Goal: Transaction & Acquisition: Purchase product/service

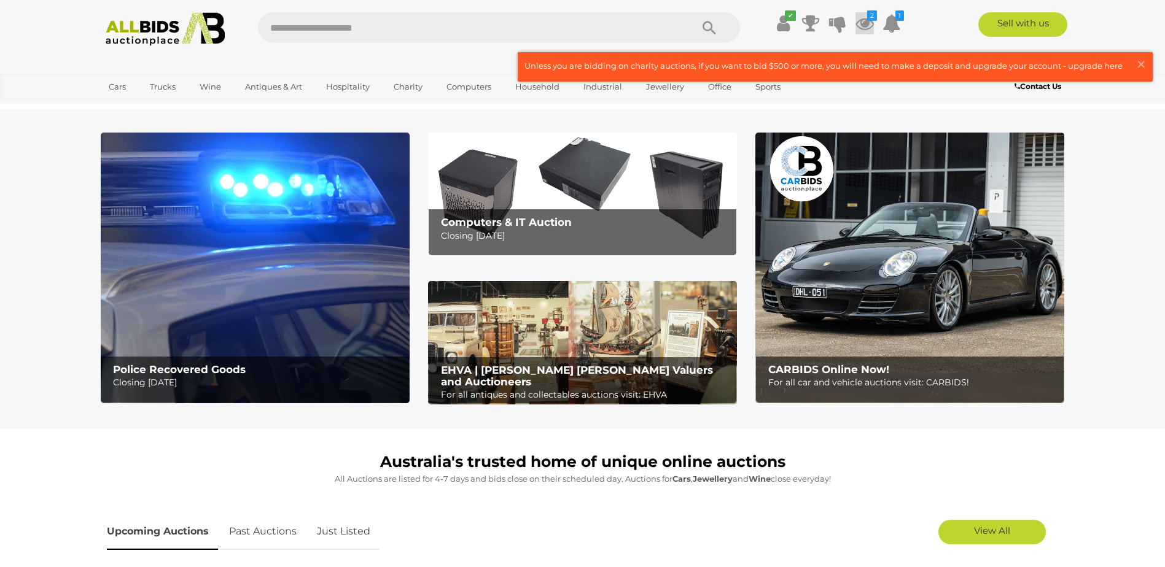
click at [863, 14] on icon at bounding box center [864, 23] width 18 height 22
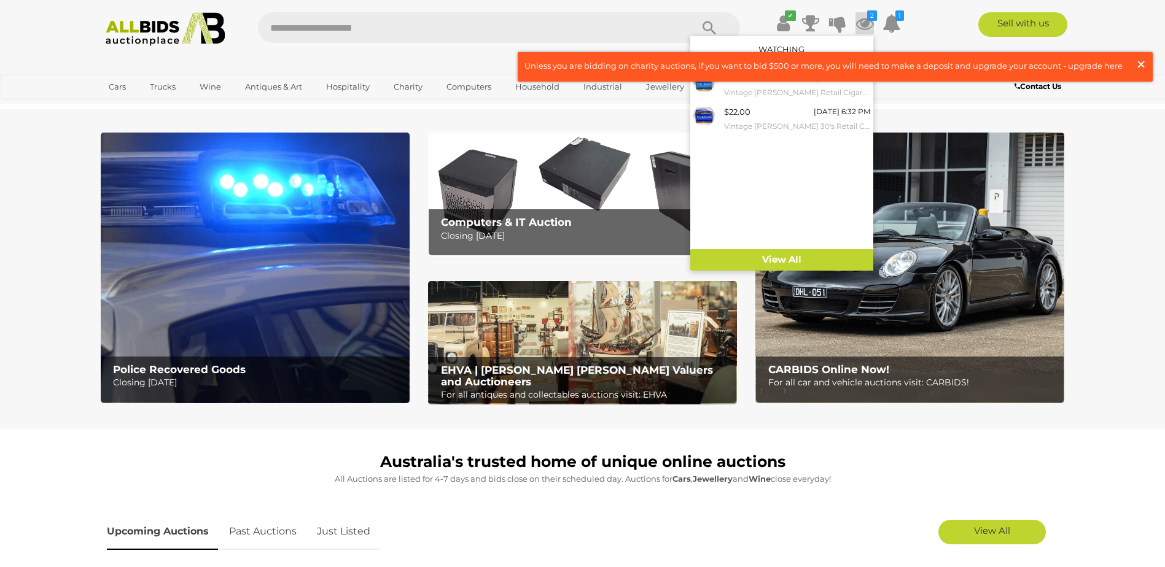
click at [1141, 65] on span "×" at bounding box center [1140, 64] width 11 height 24
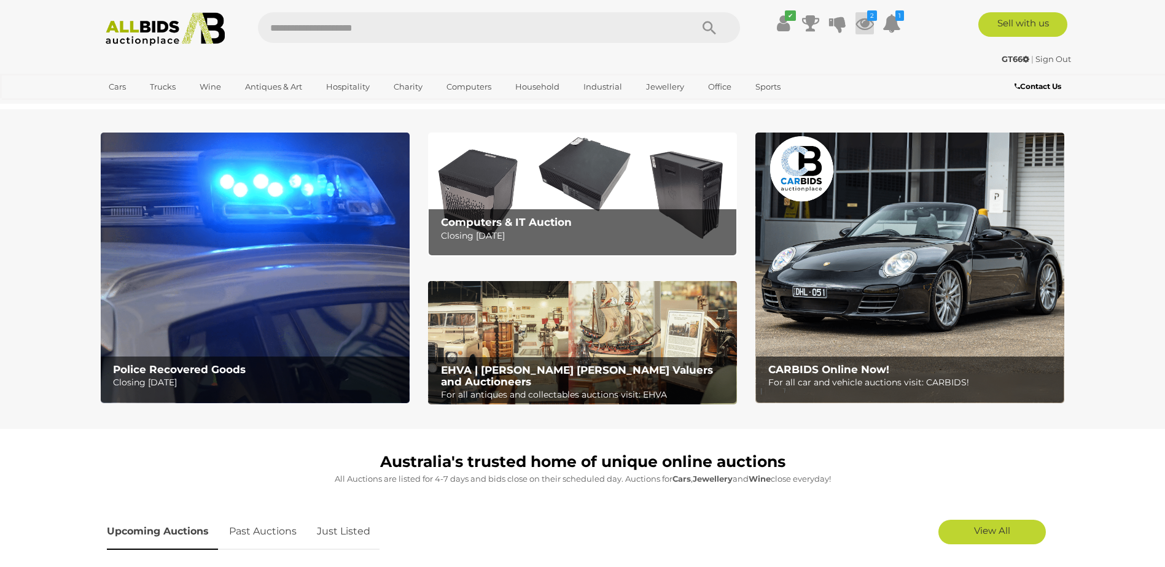
click at [869, 18] on icon "2" at bounding box center [872, 15] width 10 height 10
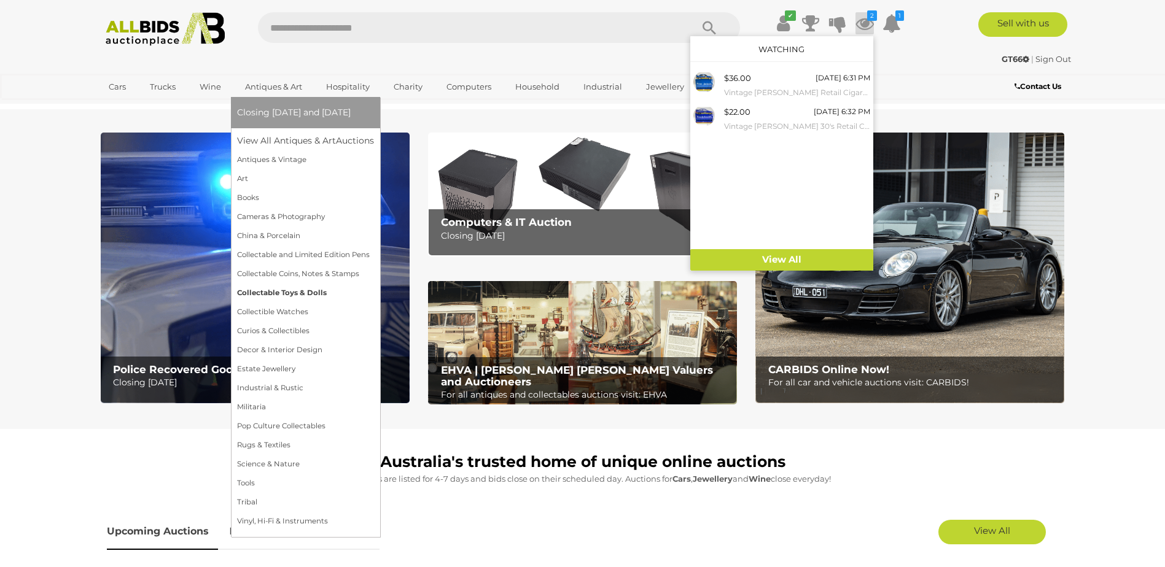
click at [293, 294] on link "Collectable Toys & Dolls" at bounding box center [305, 293] width 137 height 19
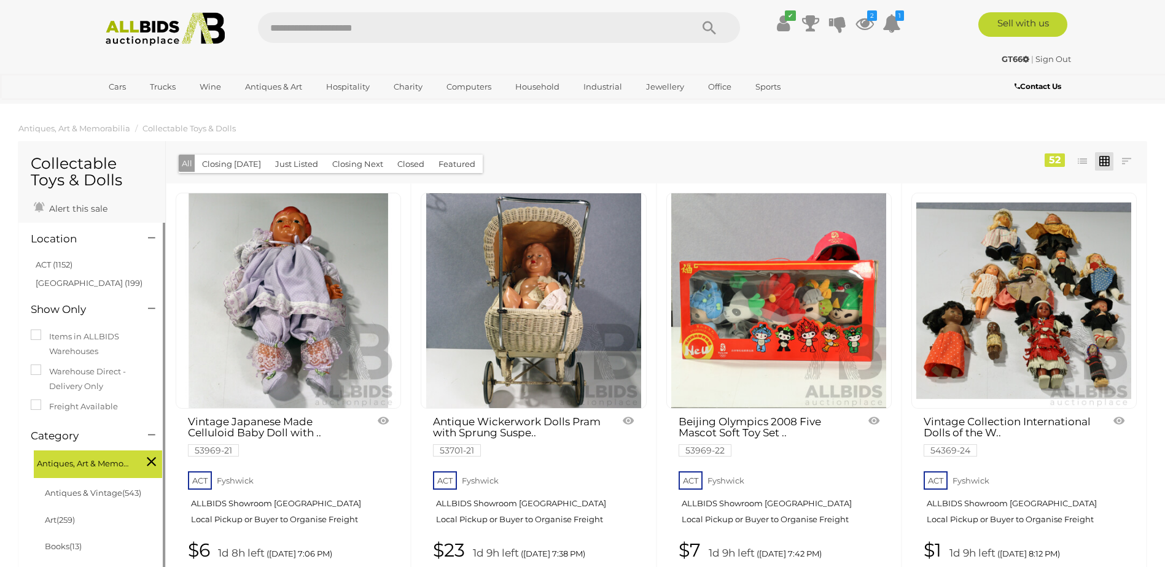
click at [67, 270] on li "ACT (1152)" at bounding box center [93, 265] width 119 height 18
click at [66, 265] on link "ACT (1152)" at bounding box center [54, 265] width 37 height 10
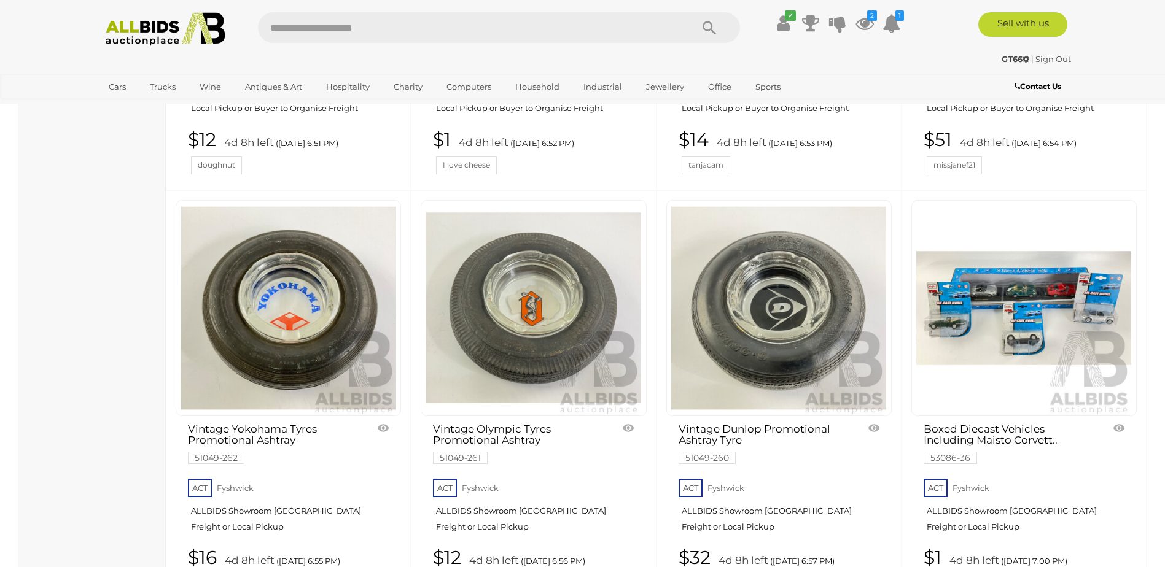
scroll to position [3807, 0]
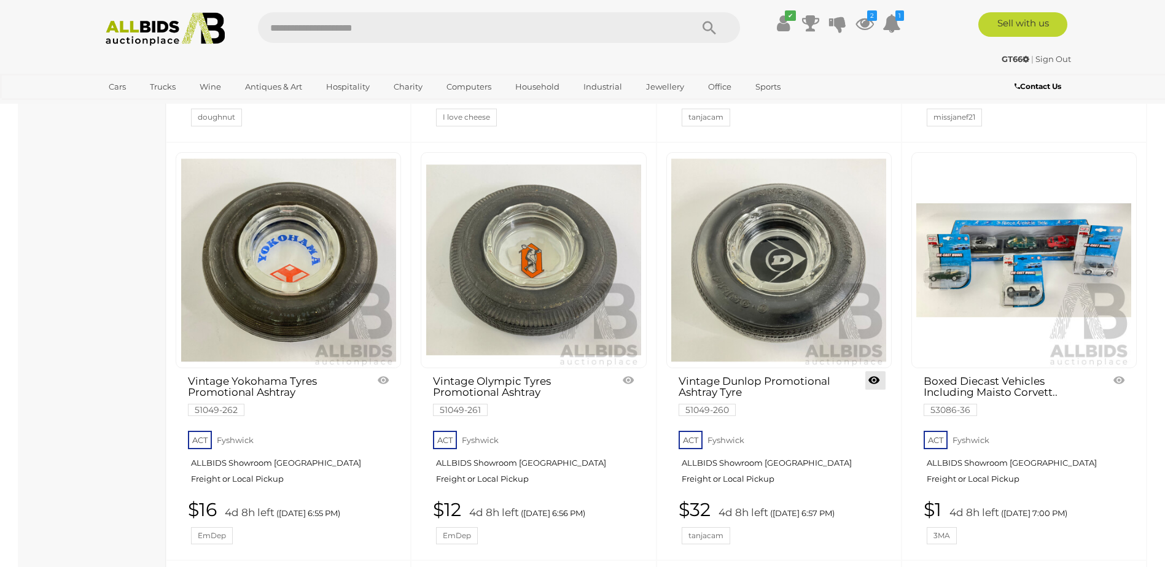
click at [877, 383] on link at bounding box center [875, 380] width 20 height 18
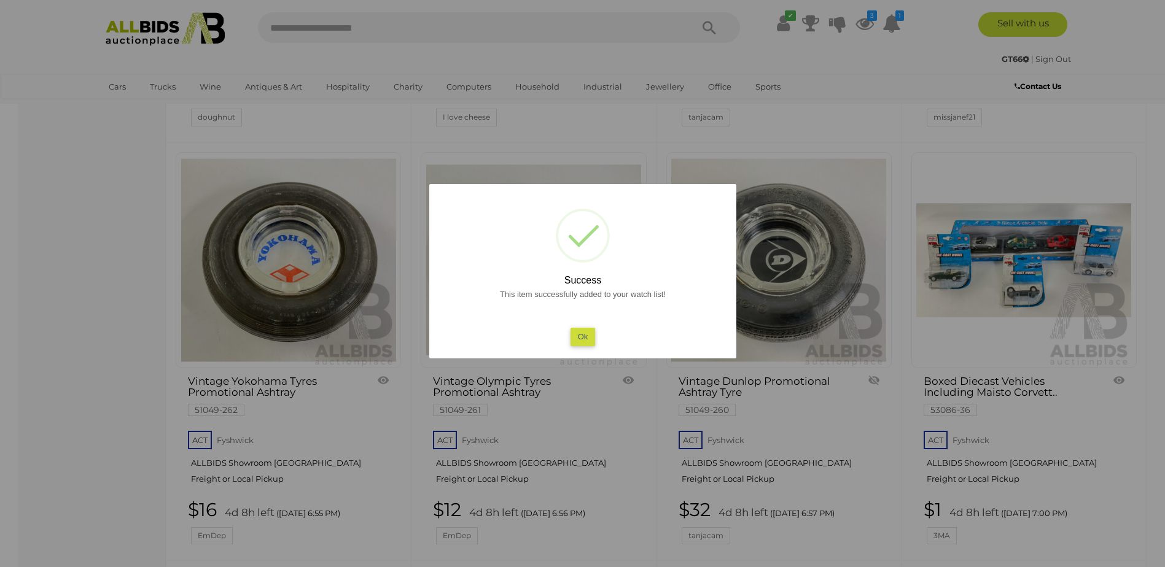
drag, startPoint x: 588, startPoint y: 341, endPoint x: 604, endPoint y: 394, distance: 55.2
click at [588, 341] on button "Ok" at bounding box center [582, 337] width 25 height 18
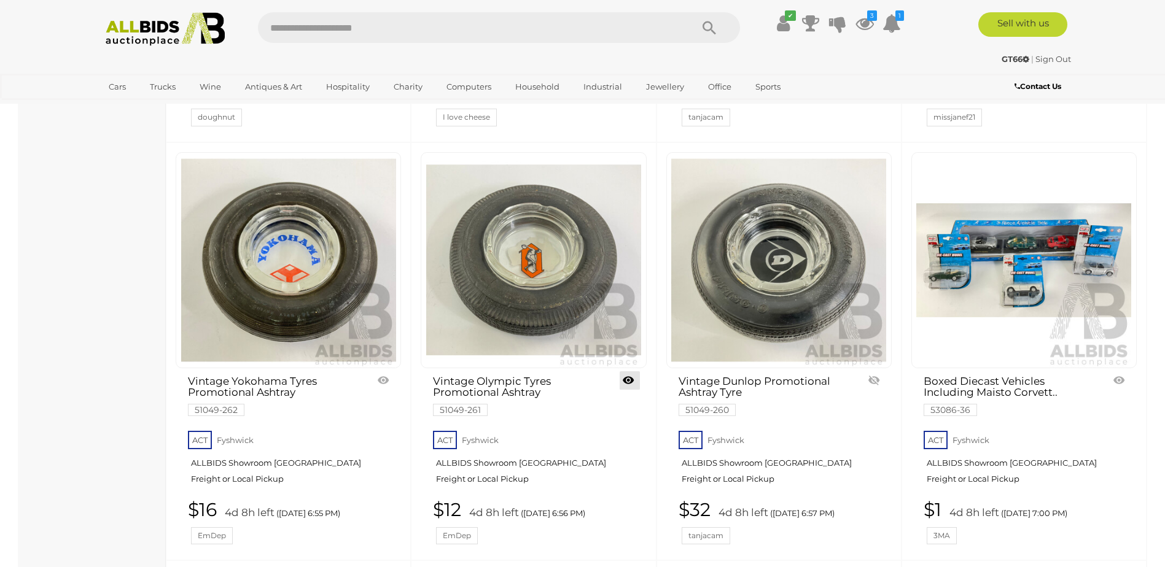
click at [624, 379] on link at bounding box center [630, 380] width 20 height 18
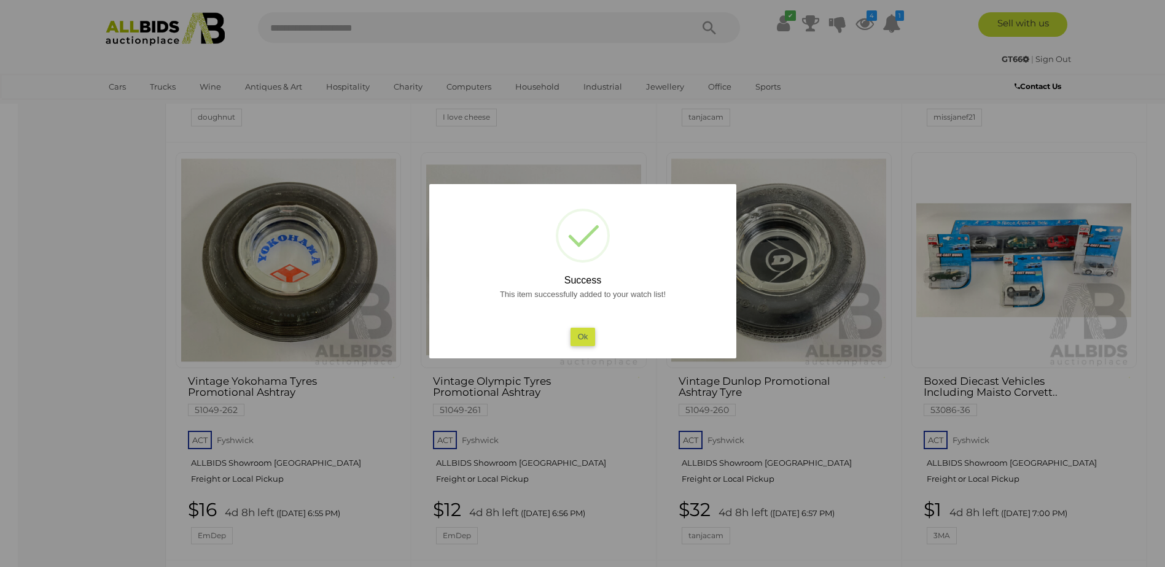
click at [588, 336] on button "Ok" at bounding box center [582, 337] width 25 height 18
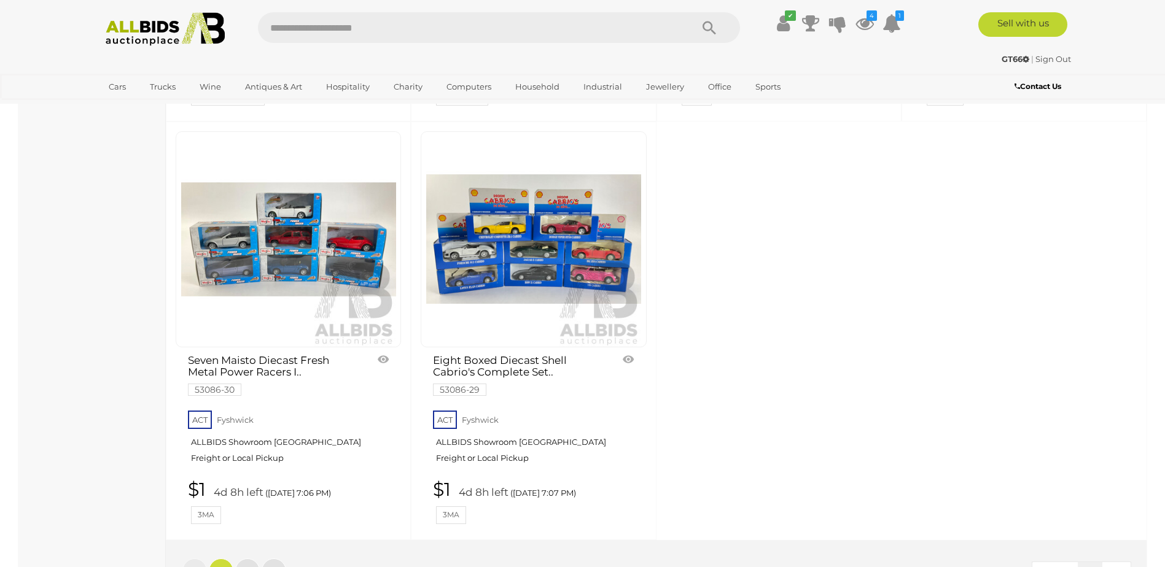
scroll to position [5404, 0]
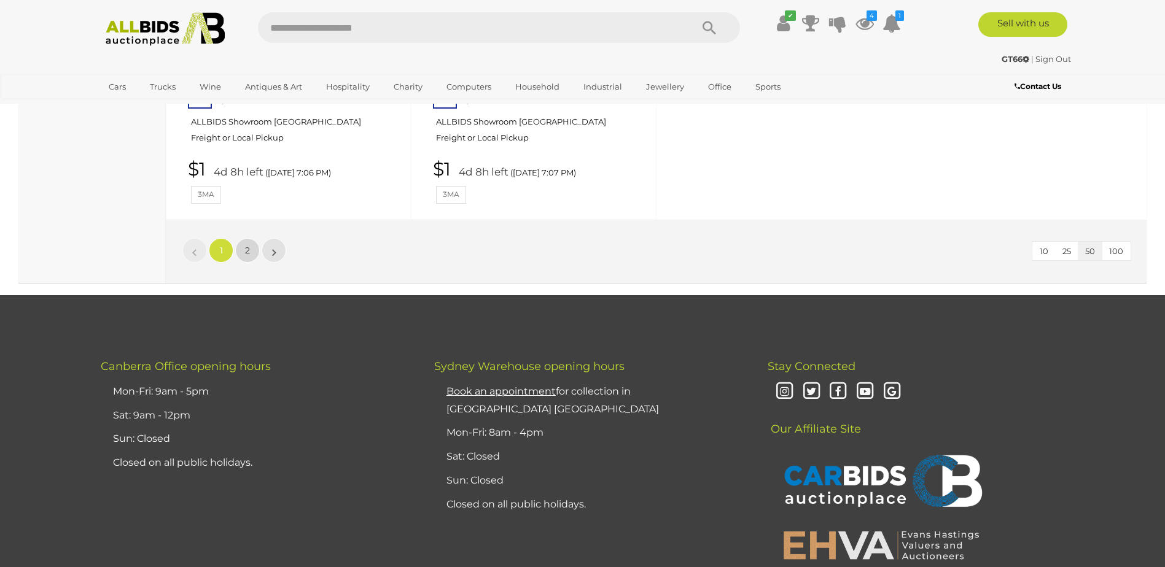
click at [252, 249] on link "2" at bounding box center [247, 250] width 25 height 25
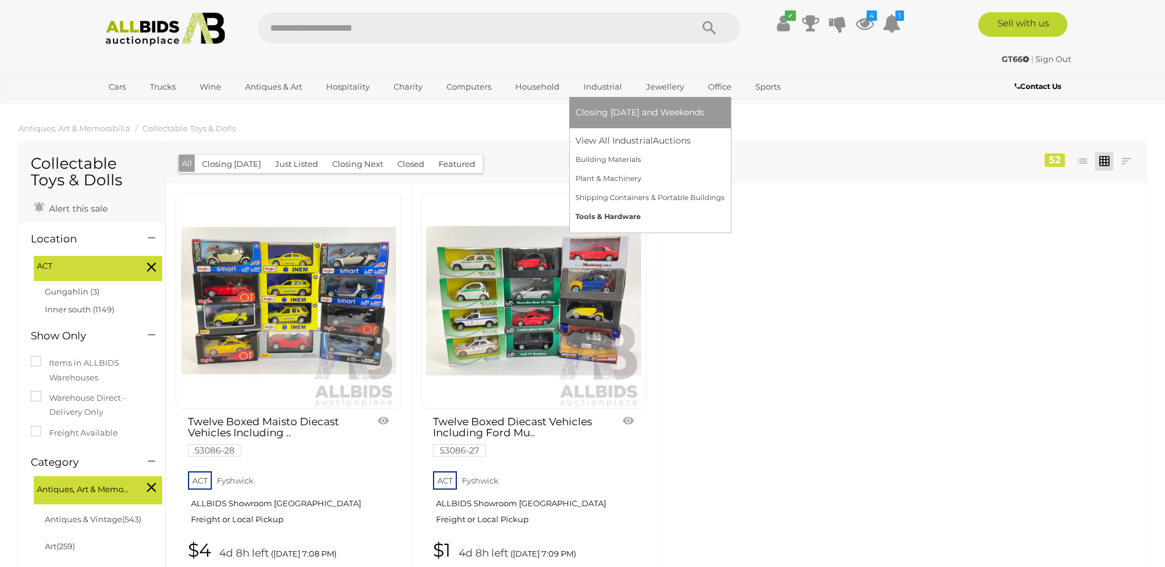
click at [618, 219] on link "Tools & Hardware" at bounding box center [649, 217] width 149 height 19
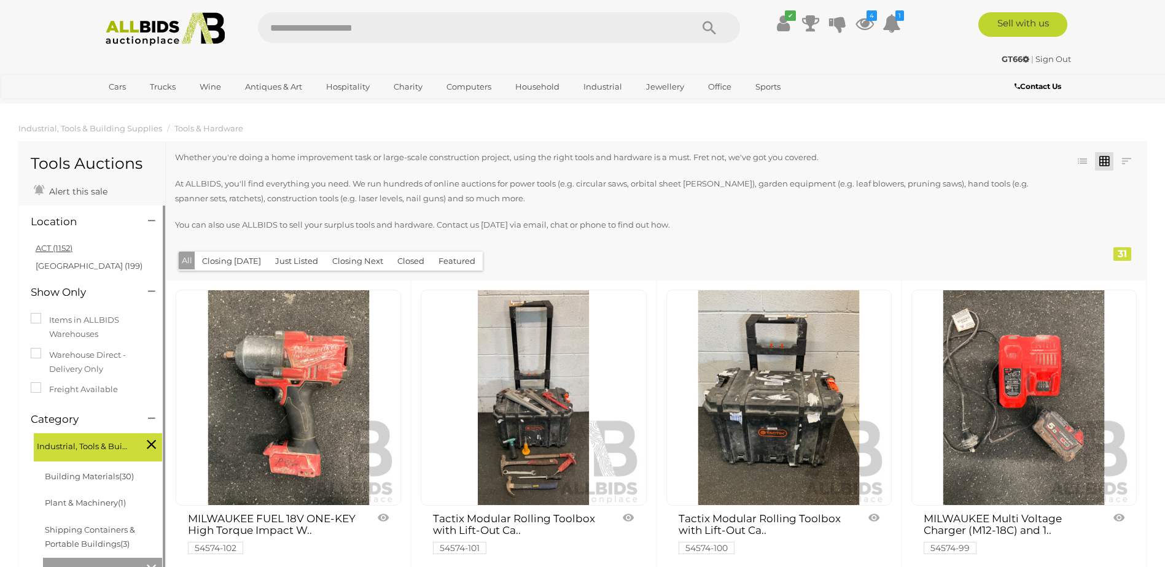
click at [50, 244] on link "ACT (1152)" at bounding box center [54, 248] width 37 height 10
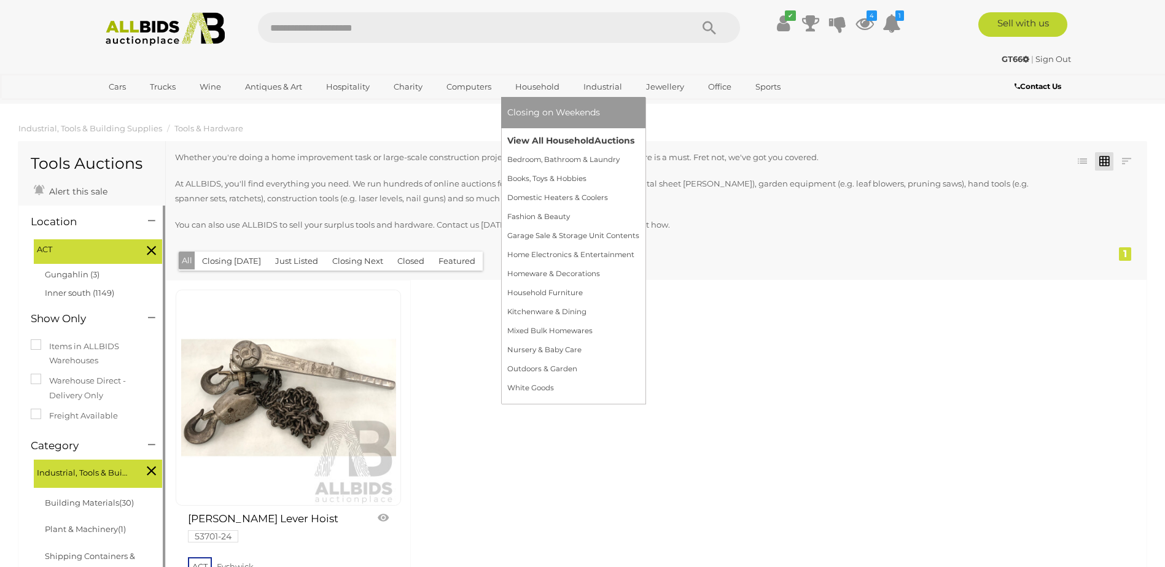
click at [539, 142] on link "View All Household Auctions" at bounding box center [573, 140] width 132 height 19
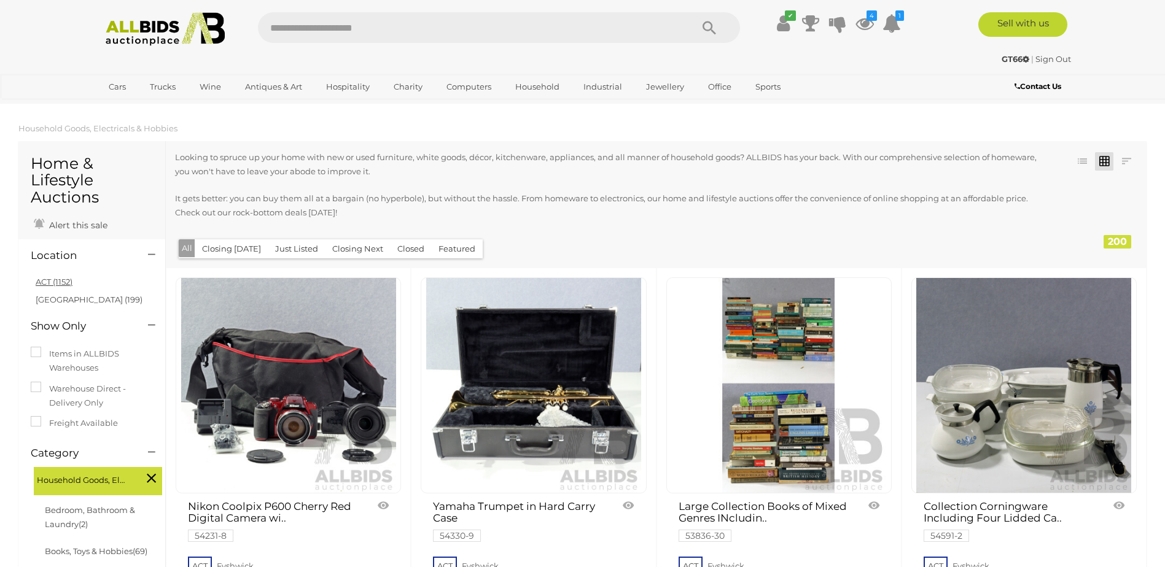
click at [61, 282] on link "ACT (1152)" at bounding box center [54, 282] width 37 height 10
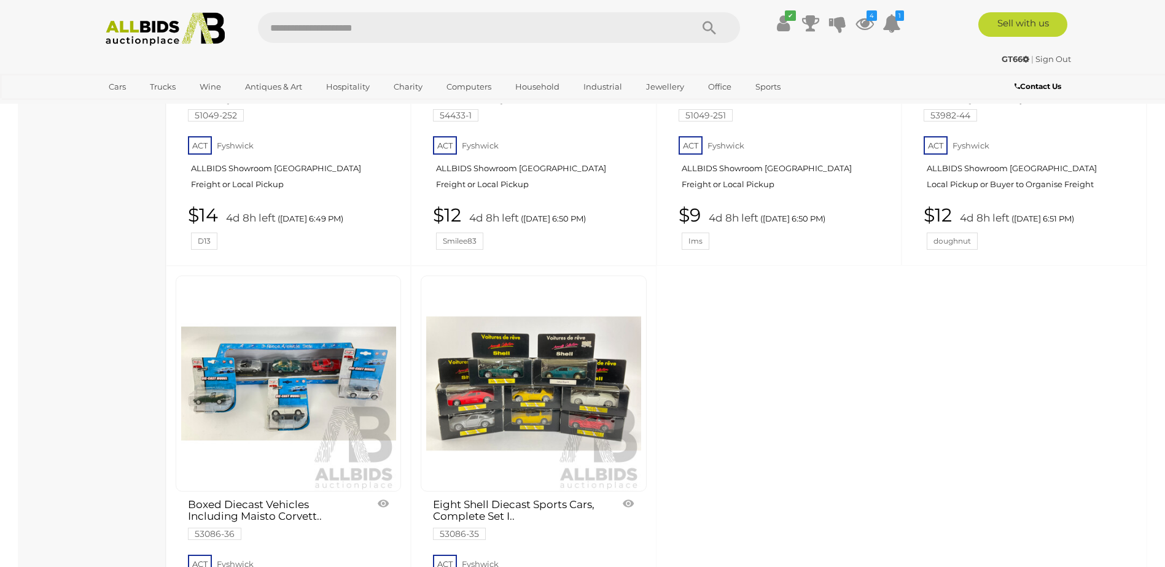
scroll to position [5404, 0]
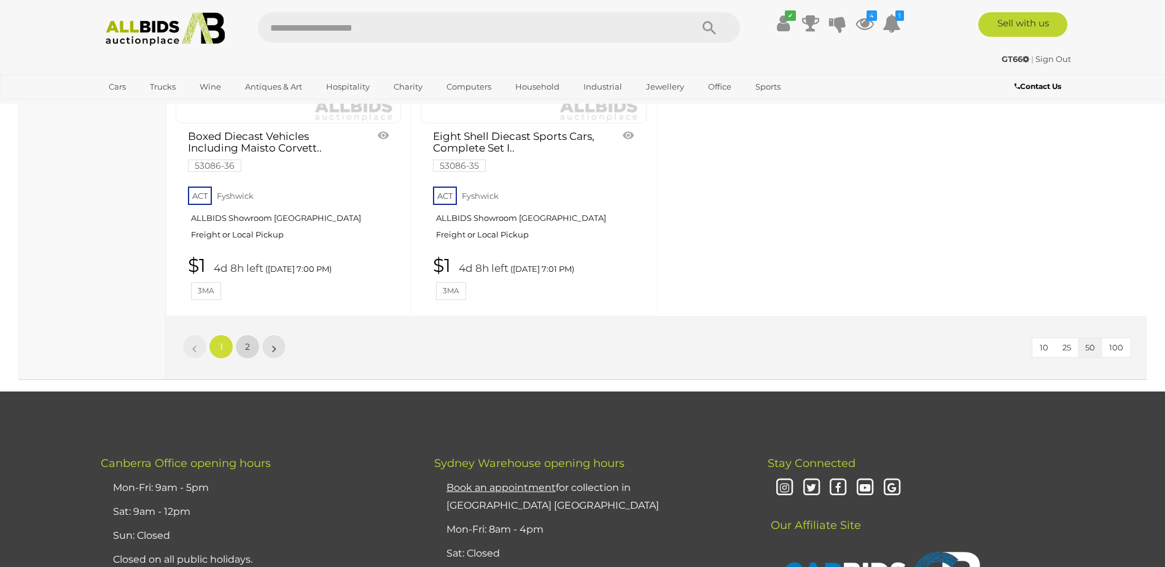
click at [256, 338] on link "2" at bounding box center [247, 347] width 25 height 25
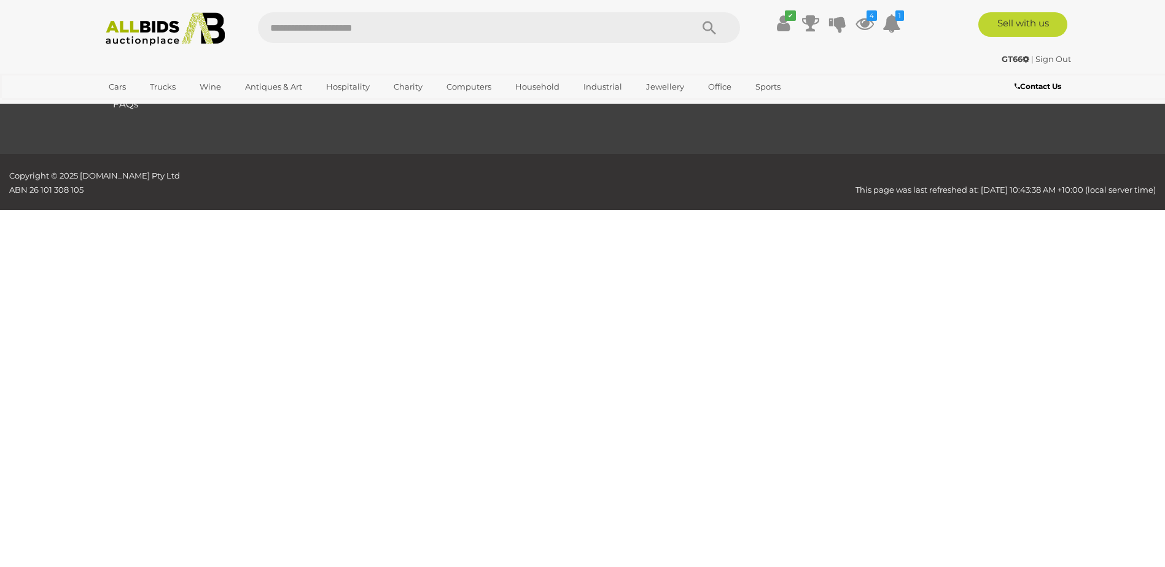
scroll to position [145, 0]
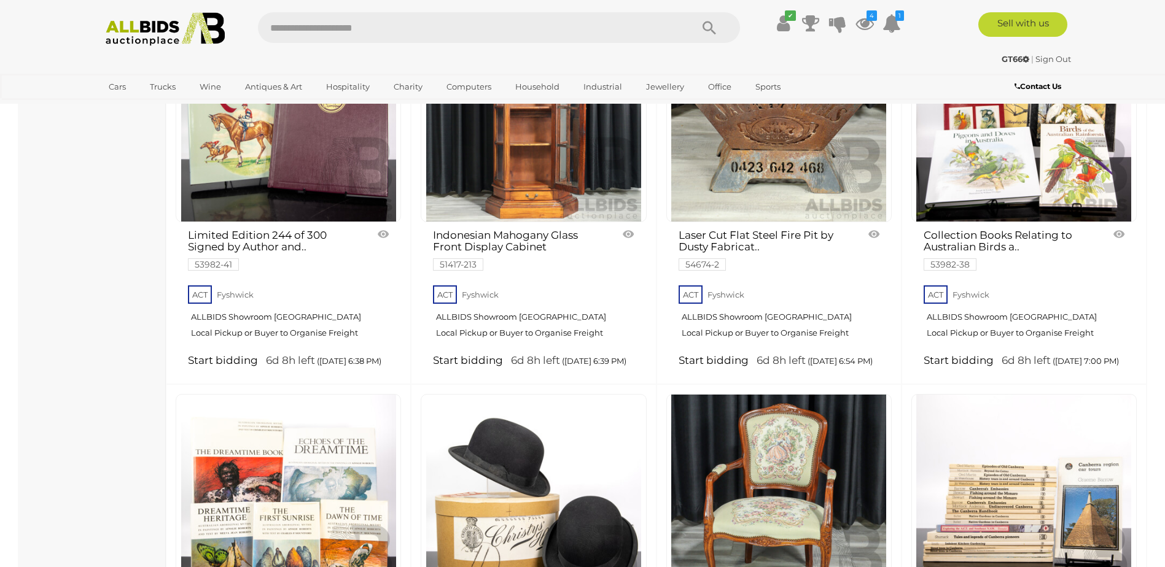
scroll to position [2662, 0]
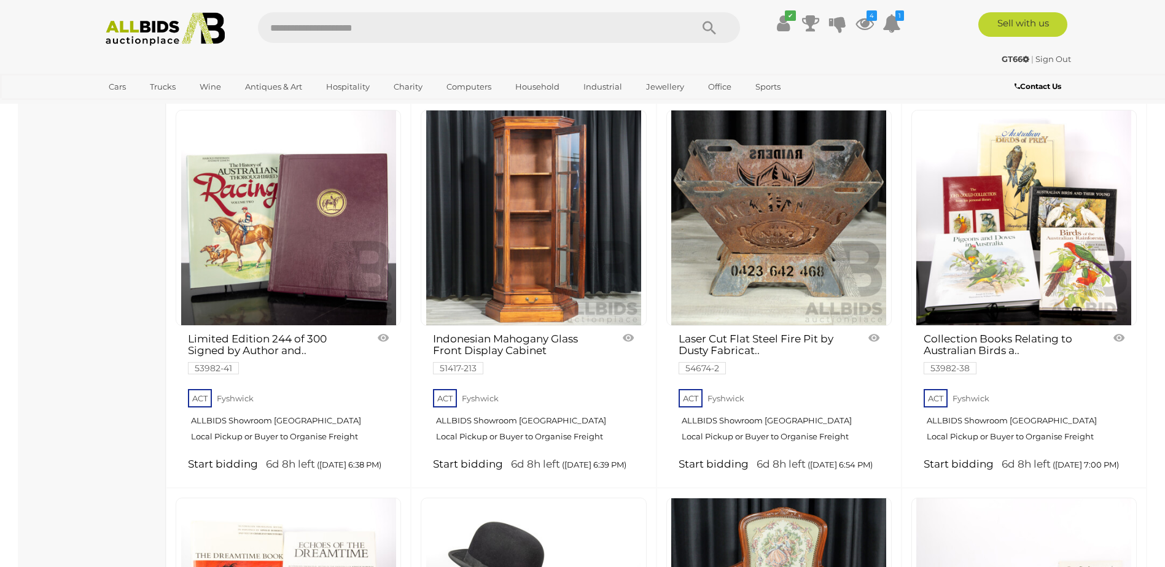
click at [773, 188] on link at bounding box center [778, 218] width 225 height 216
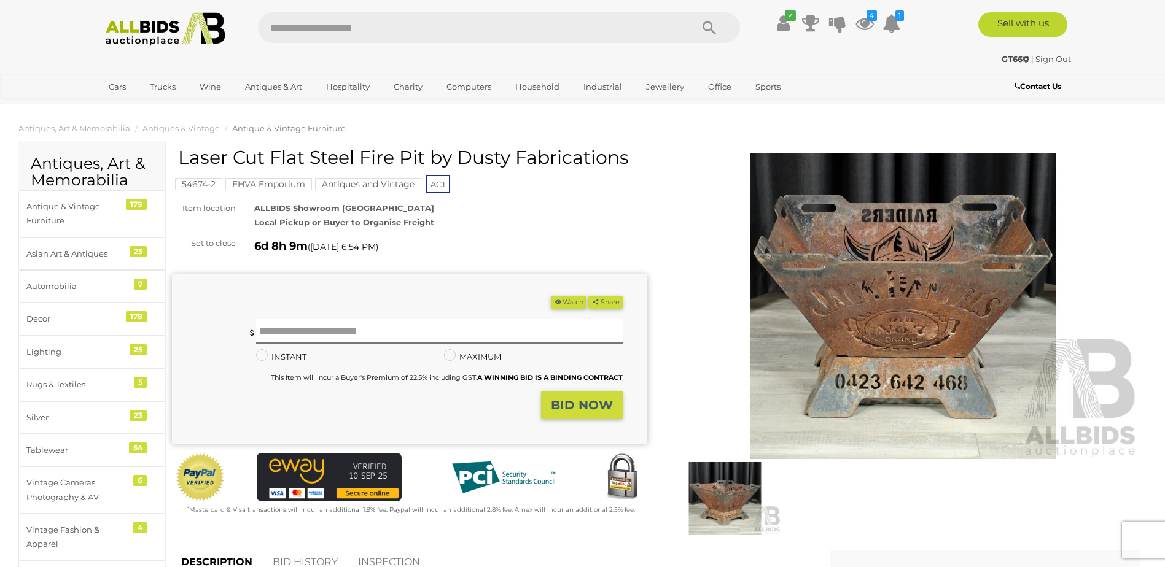
click at [731, 492] on img at bounding box center [725, 498] width 112 height 72
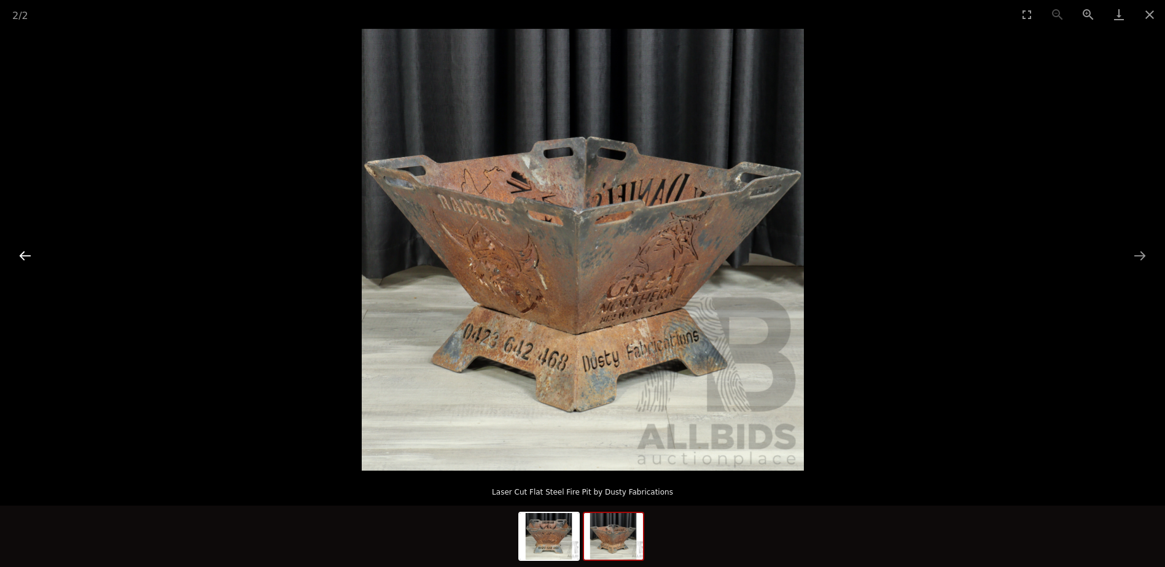
click at [31, 252] on button "Previous slide" at bounding box center [25, 256] width 26 height 24
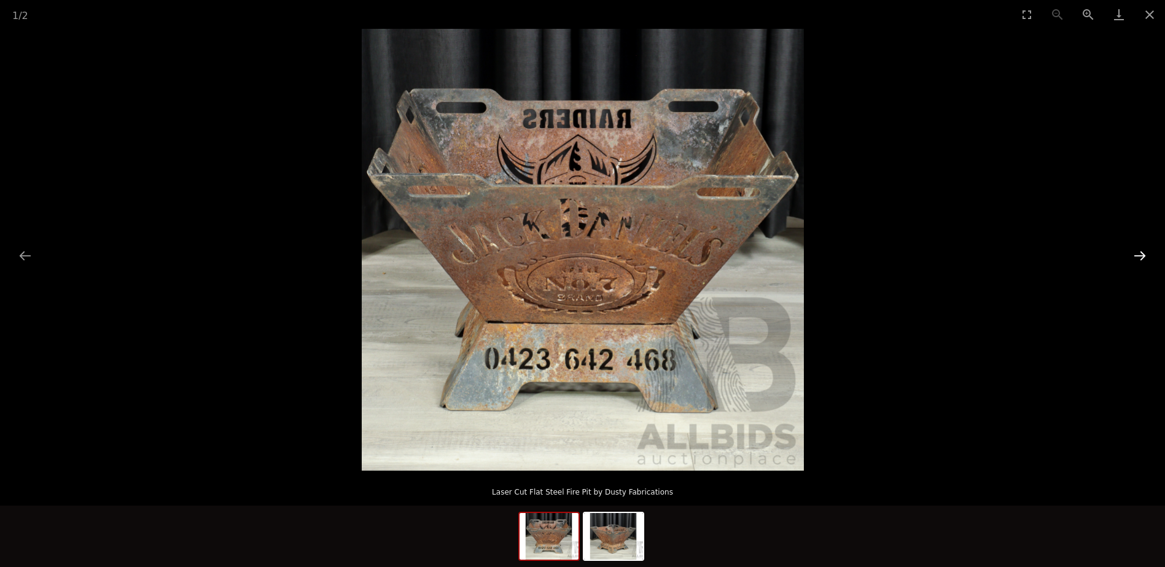
click at [1138, 252] on button "Next slide" at bounding box center [1140, 256] width 26 height 24
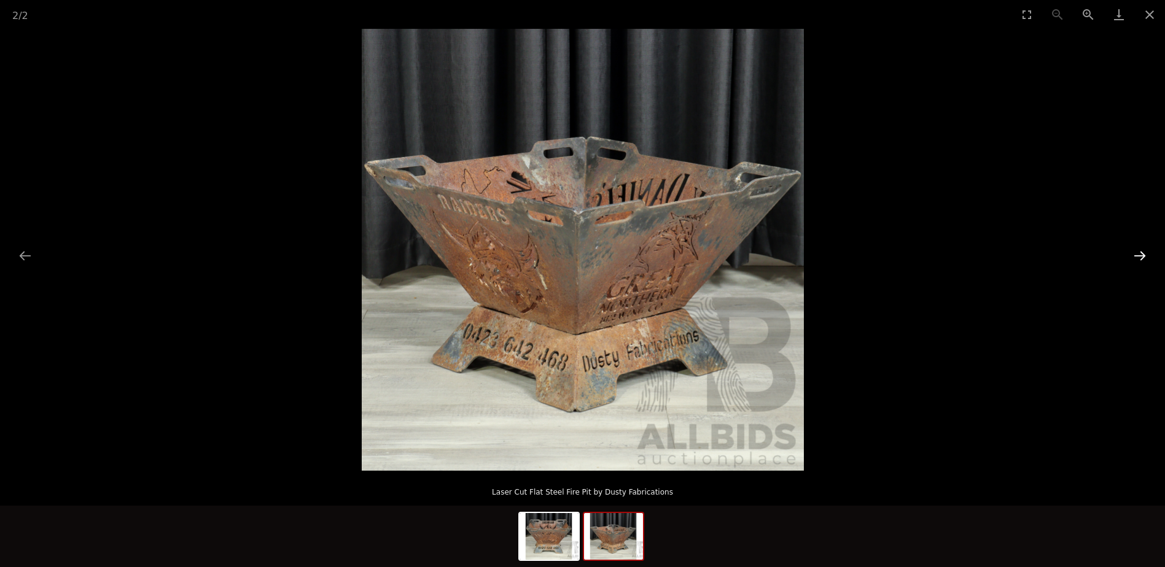
click at [1138, 252] on button "Next slide" at bounding box center [1140, 256] width 26 height 24
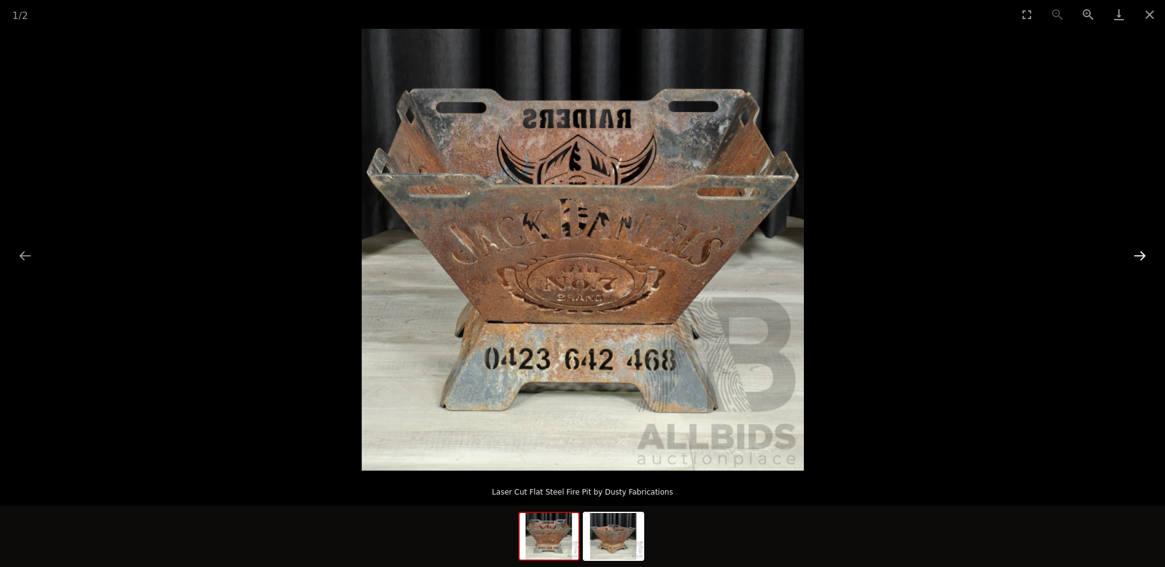
click at [1138, 252] on button "Next slide" at bounding box center [1140, 256] width 26 height 24
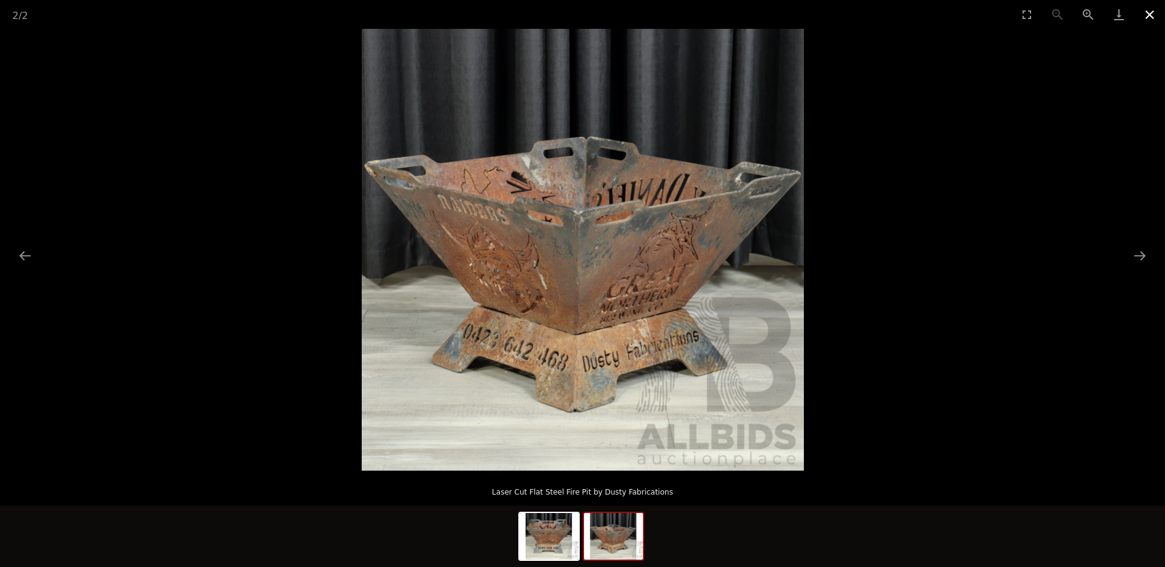
click at [1150, 13] on button "Close gallery" at bounding box center [1149, 14] width 31 height 29
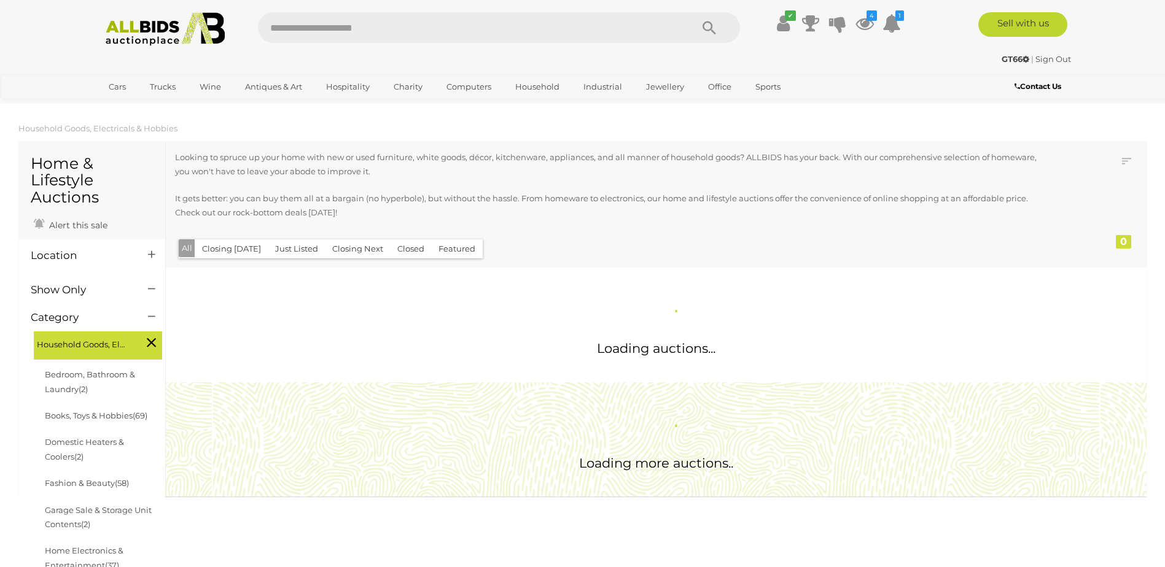
scroll to position [1064, 0]
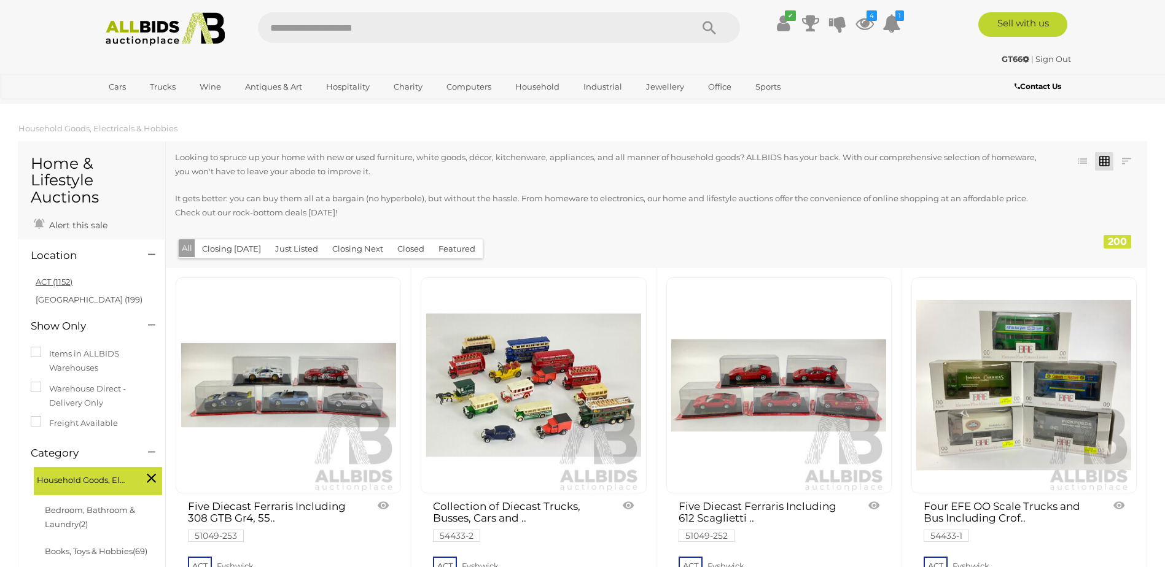
click at [47, 285] on link "ACT (1152)" at bounding box center [54, 282] width 37 height 10
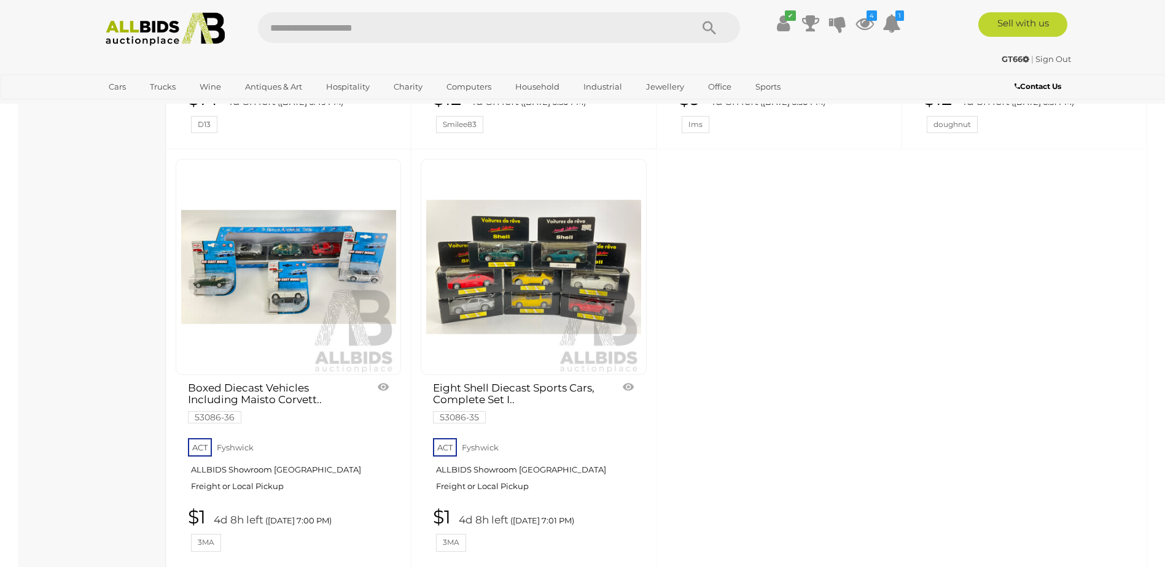
scroll to position [5434, 0]
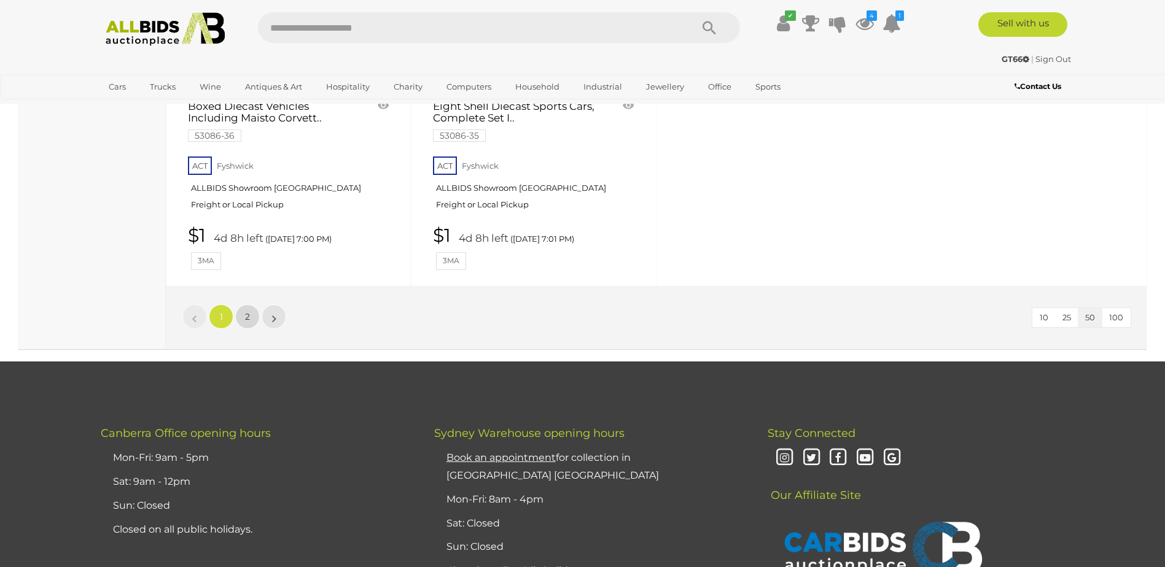
click at [255, 305] on link "2" at bounding box center [247, 317] width 25 height 25
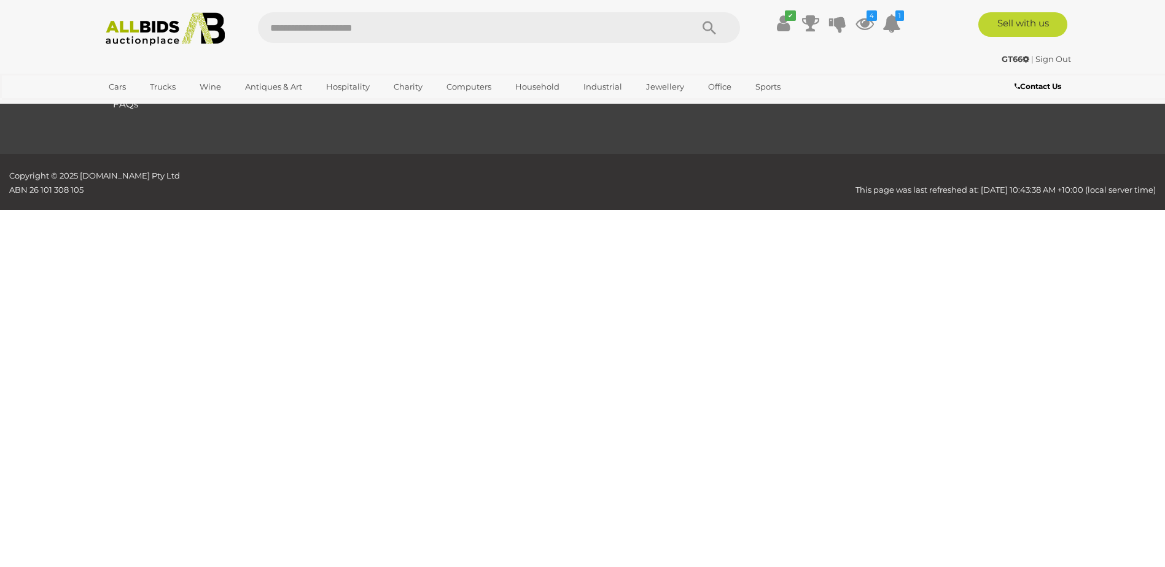
scroll to position [145, 0]
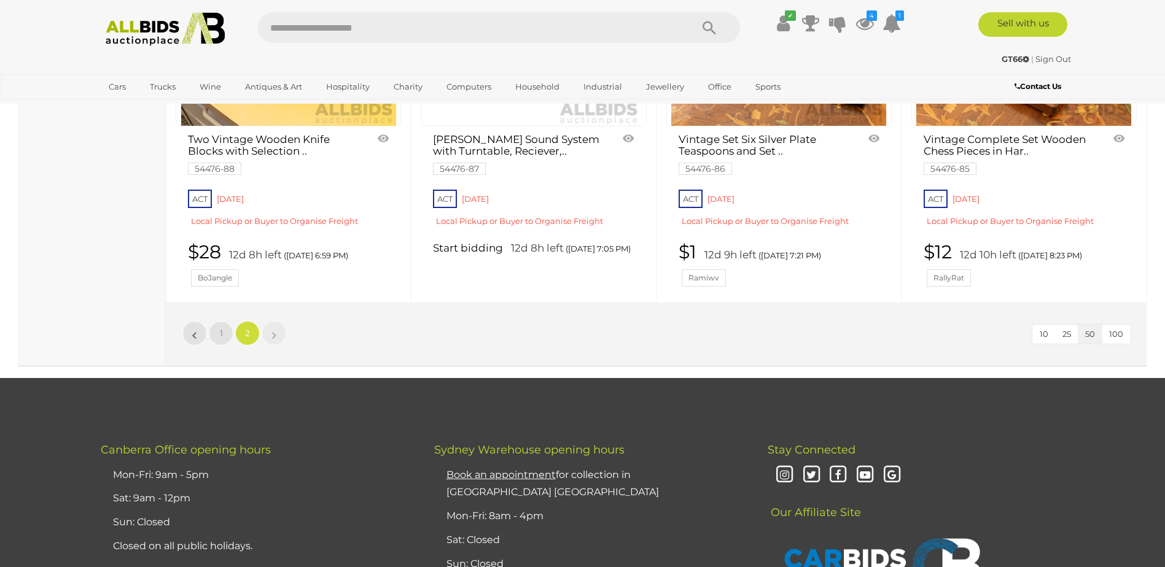
scroll to position [4602, 0]
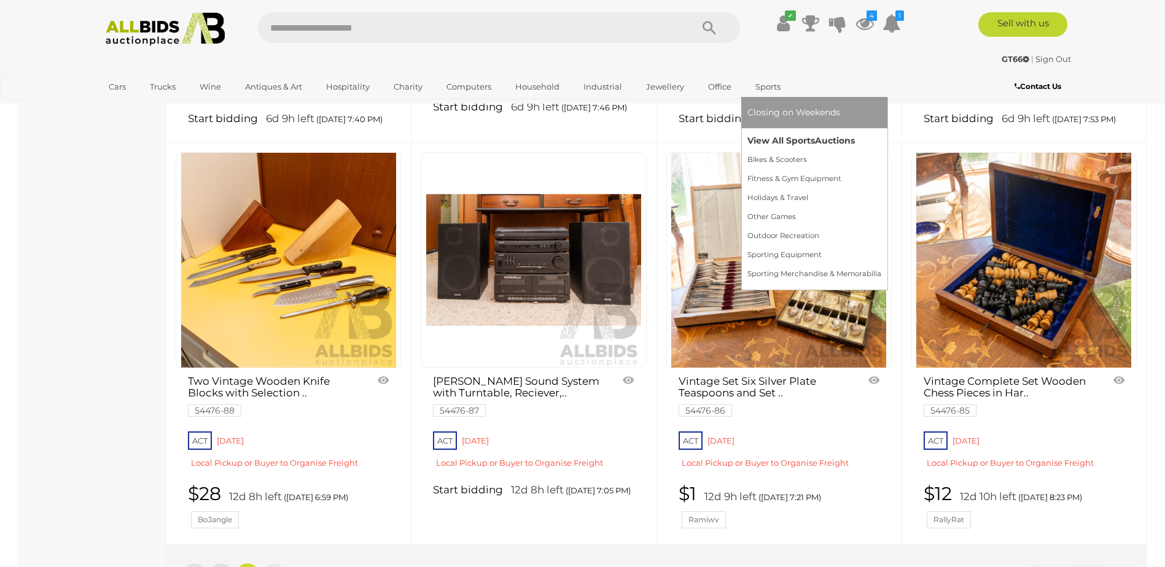
click at [780, 139] on link "View All Sports Auctions" at bounding box center [814, 140] width 134 height 19
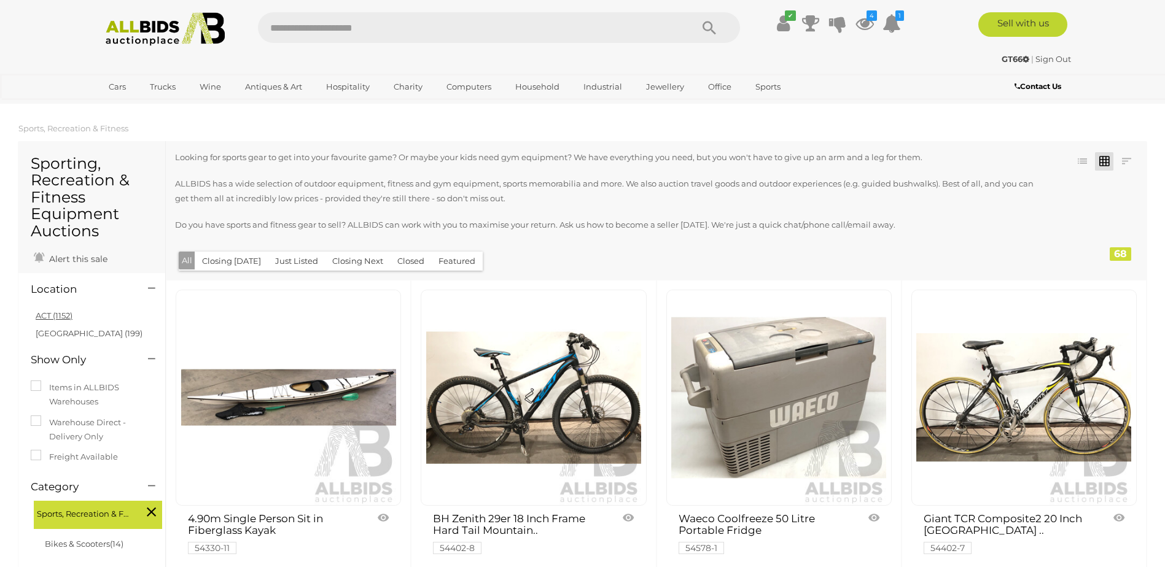
click at [58, 313] on link "ACT (1152)" at bounding box center [54, 316] width 37 height 10
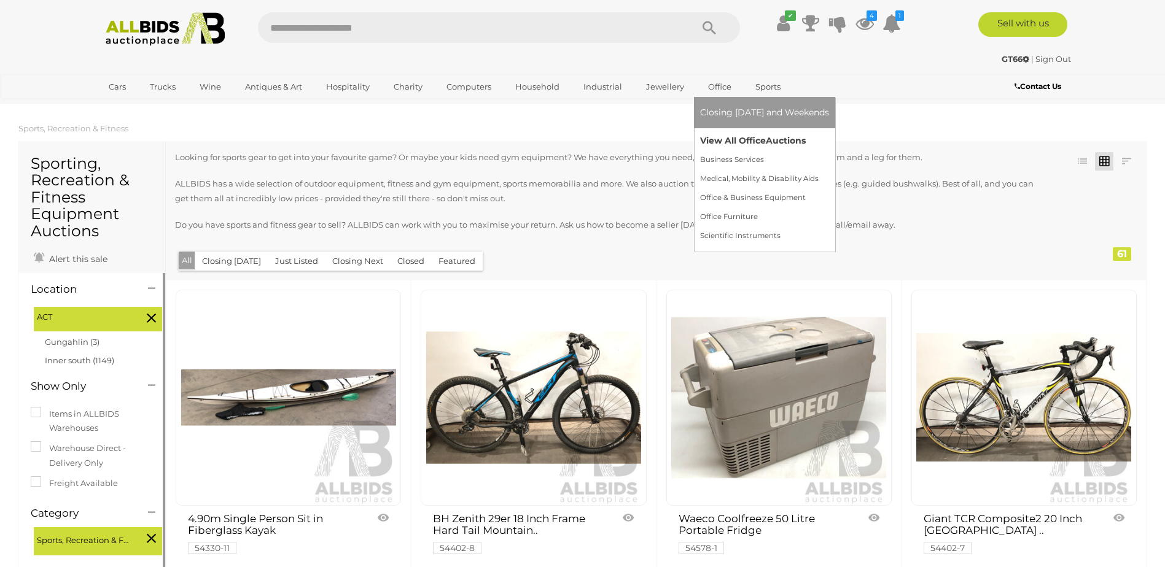
click at [722, 136] on link "View All Office Auctions" at bounding box center [764, 140] width 129 height 19
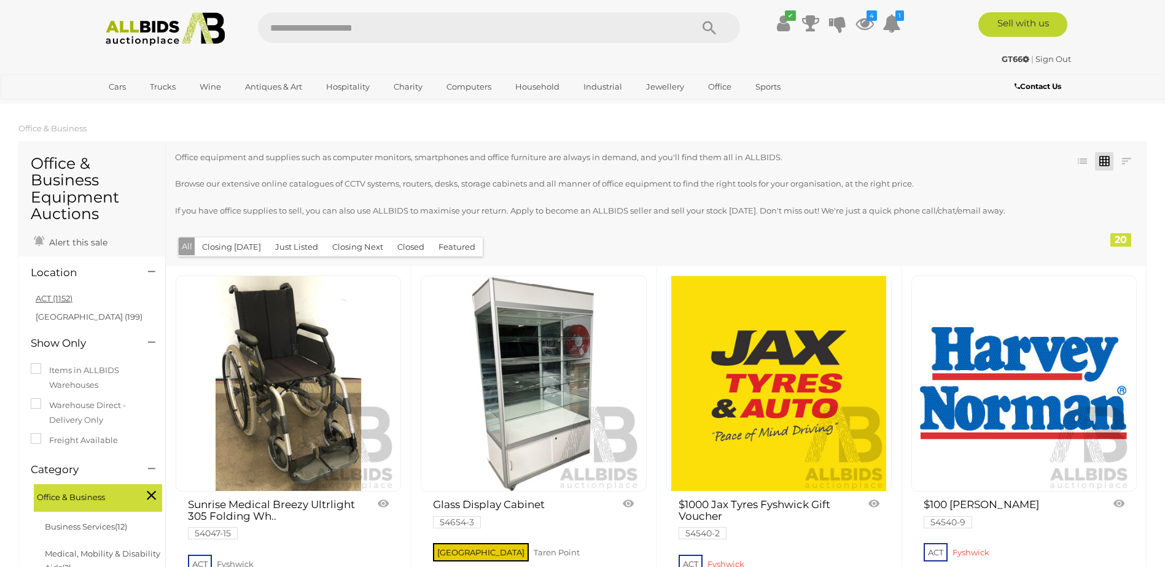
click at [58, 296] on link "ACT (1152)" at bounding box center [54, 299] width 37 height 10
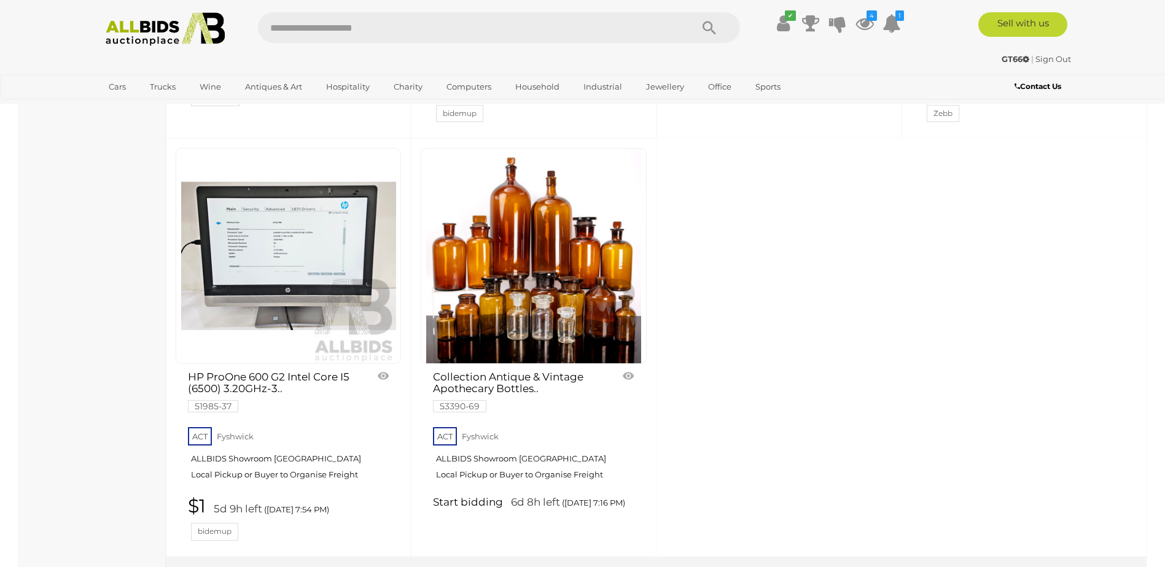
scroll to position [2088, 0]
